Goal: Task Accomplishment & Management: Use online tool/utility

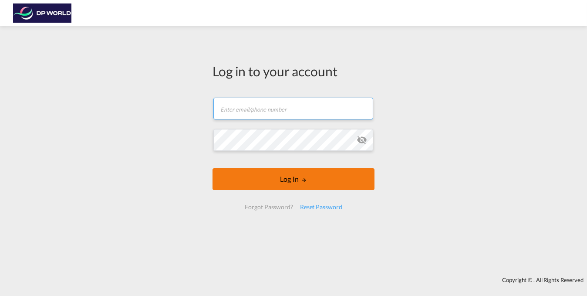
type input "[EMAIL_ADDRESS][DOMAIN_NAME]"
click at [293, 186] on button "Log In" at bounding box center [293, 179] width 162 height 22
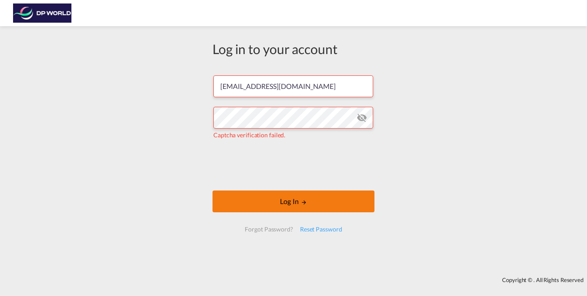
click at [338, 198] on button "Log In" at bounding box center [293, 201] width 162 height 22
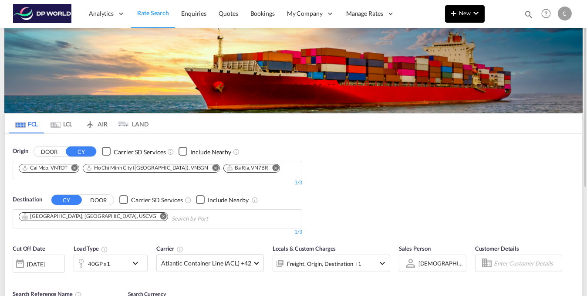
click at [470, 19] on button "New" at bounding box center [465, 13] width 40 height 17
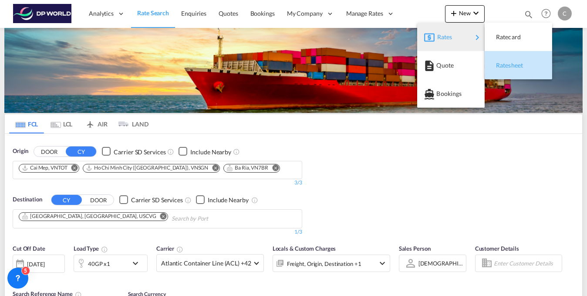
click at [506, 65] on span "Ratesheet" at bounding box center [501, 65] width 10 height 17
